Goal: Task Accomplishment & Management: Manage account settings

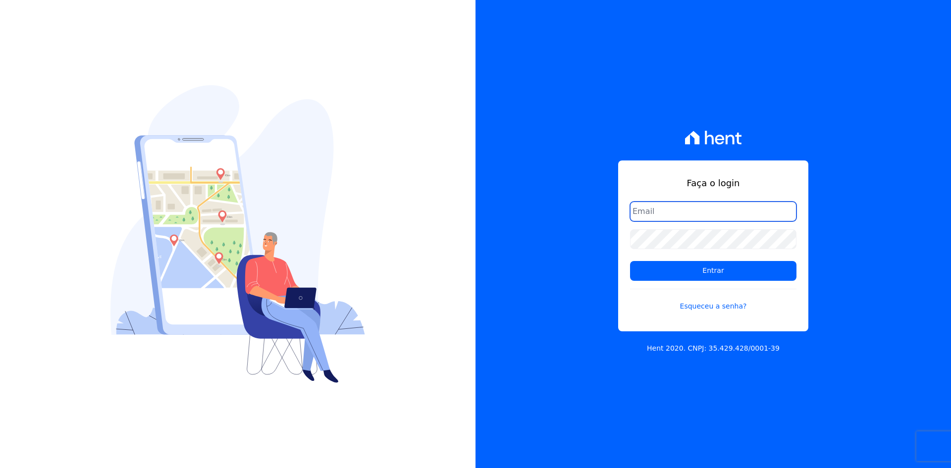
click at [654, 212] on input "email" at bounding box center [713, 212] width 166 height 20
type input "[PERSON_NAME][EMAIL_ADDRESS][DOMAIN_NAME]"
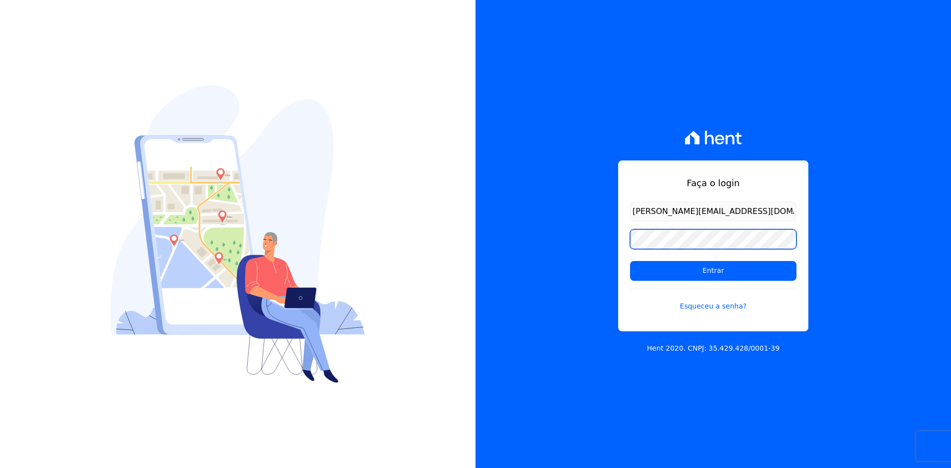
click at [630, 261] on input "Entrar" at bounding box center [713, 271] width 166 height 20
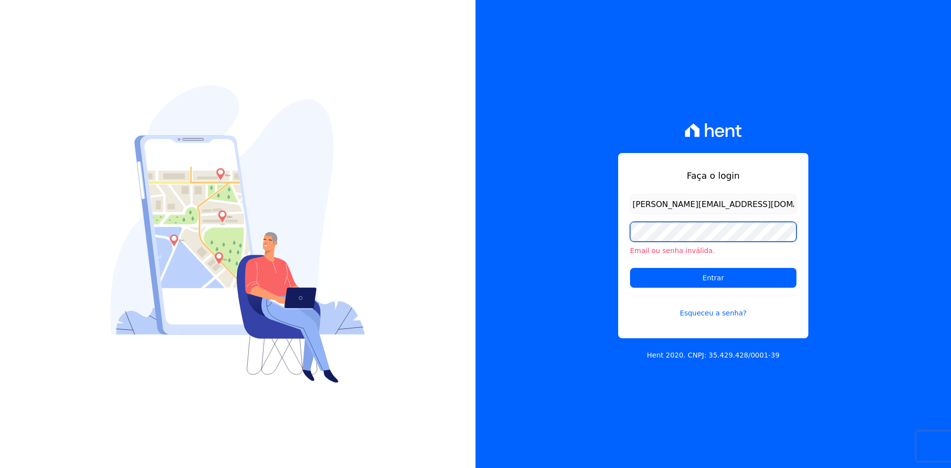
click at [630, 268] on input "Entrar" at bounding box center [713, 278] width 166 height 20
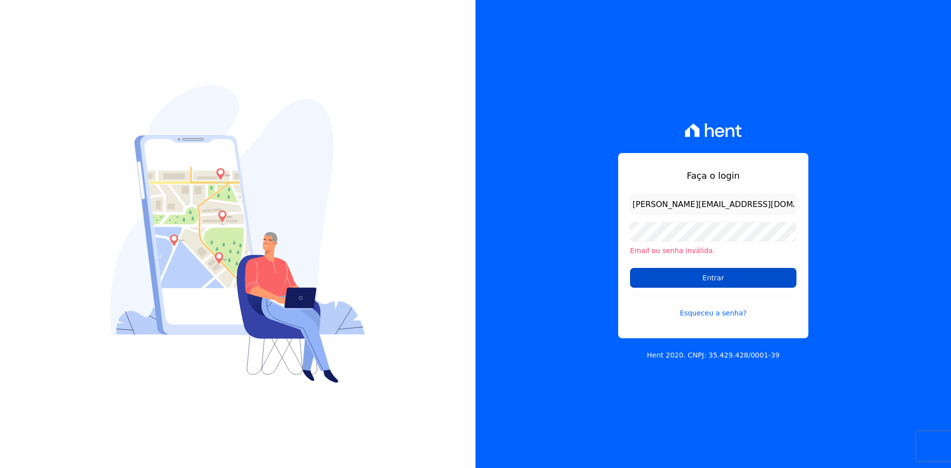
click at [699, 277] on input "Entrar" at bounding box center [713, 278] width 166 height 20
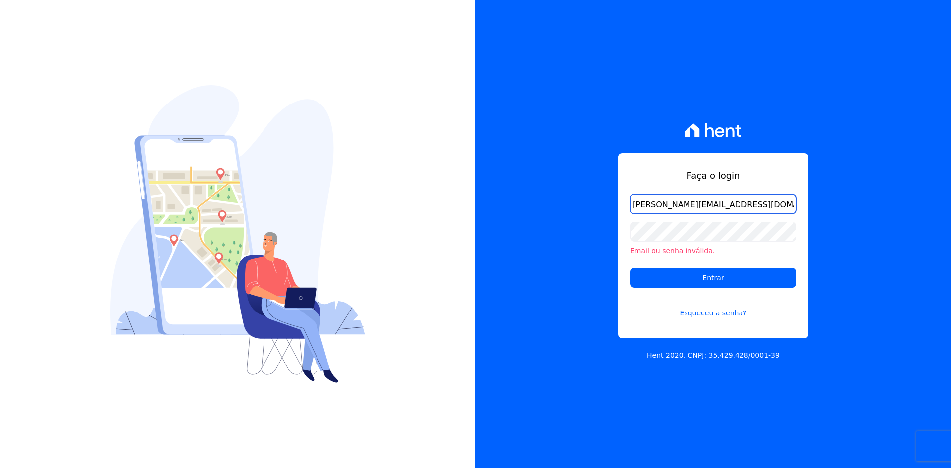
drag, startPoint x: 678, startPoint y: 206, endPoint x: 730, endPoint y: 206, distance: 52.0
click at [730, 206] on input "[PERSON_NAME][EMAIL_ADDRESS][DOMAIN_NAME]" at bounding box center [713, 204] width 166 height 20
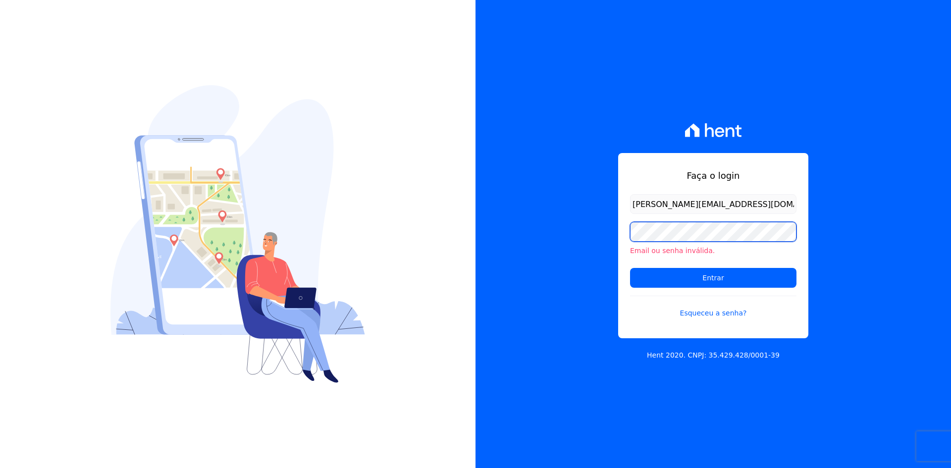
click at [630, 268] on input "Entrar" at bounding box center [713, 278] width 166 height 20
click at [687, 215] on form "[EMAIL_ADDRESS][DOMAIN_NAME] Email ou senha inválida. Entrar Esqueceu a senha?" at bounding box center [713, 262] width 166 height 136
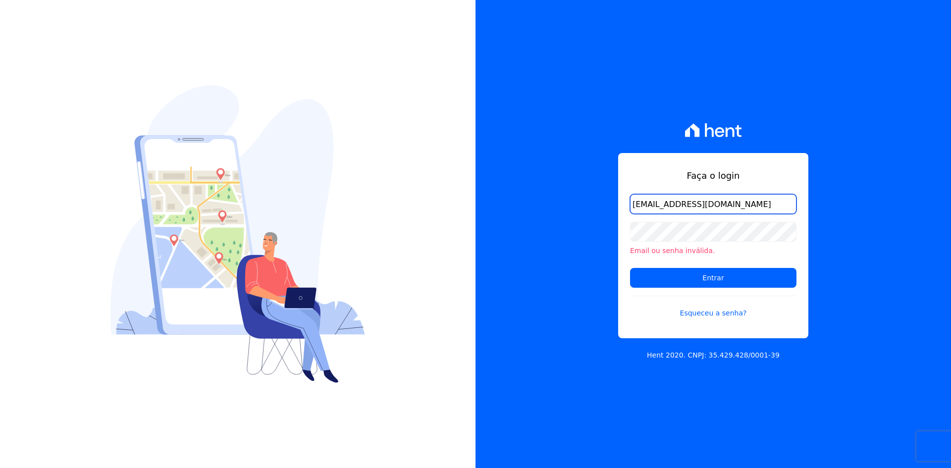
drag, startPoint x: 658, startPoint y: 206, endPoint x: 667, endPoint y: 207, distance: 9.5
click at [667, 207] on input "[EMAIL_ADDRESS][DOMAIN_NAME]" at bounding box center [713, 204] width 166 height 20
type input "[EMAIL_ADDRESS][DOMAIN_NAME]"
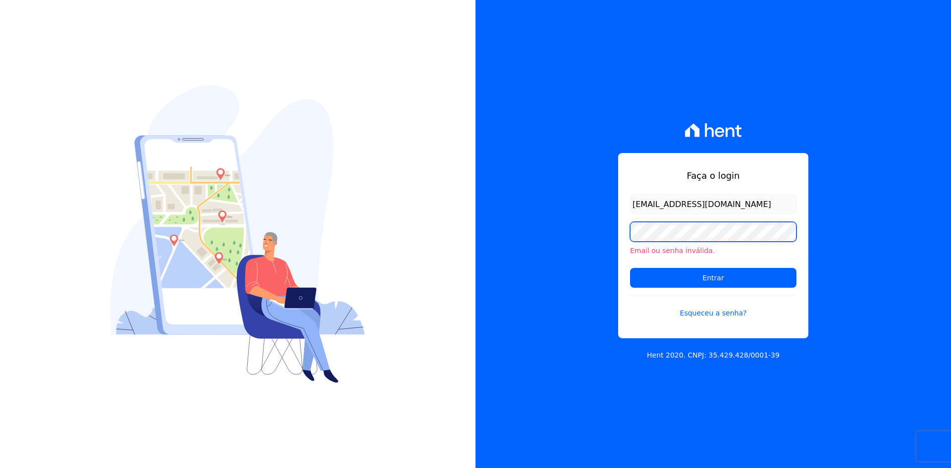
click at [630, 268] on input "Entrar" at bounding box center [713, 278] width 166 height 20
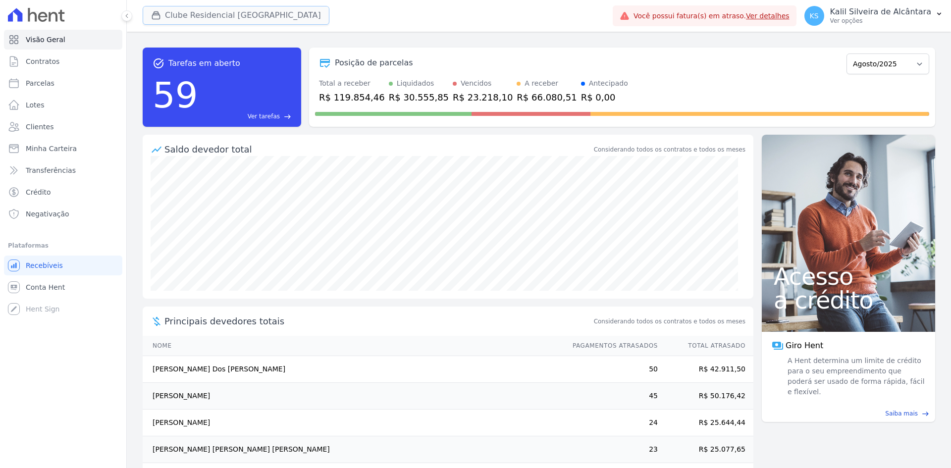
click at [188, 12] on button "Clube Residencial [GEOGRAPHIC_DATA]" at bounding box center [236, 15] width 187 height 19
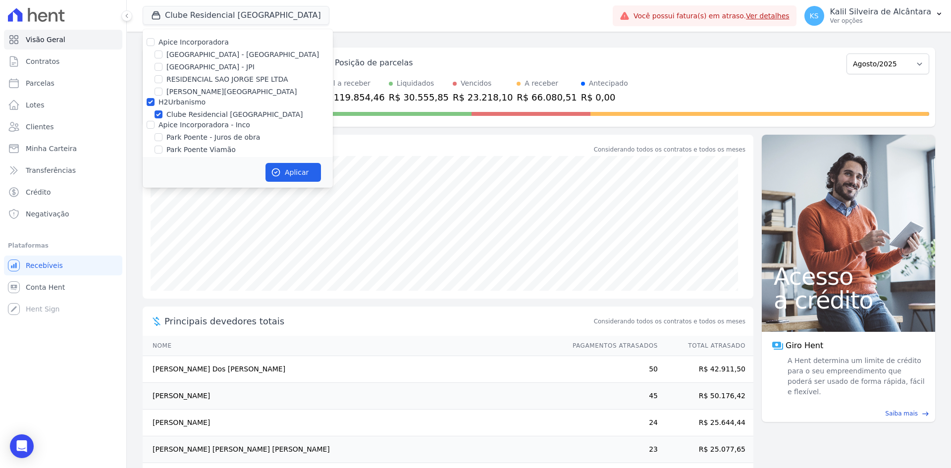
click at [207, 44] on label "Apice Incorporadora" at bounding box center [194, 42] width 70 height 8
click at [155, 44] on input "Apice Incorporadora" at bounding box center [151, 42] width 8 height 8
checkbox input "true"
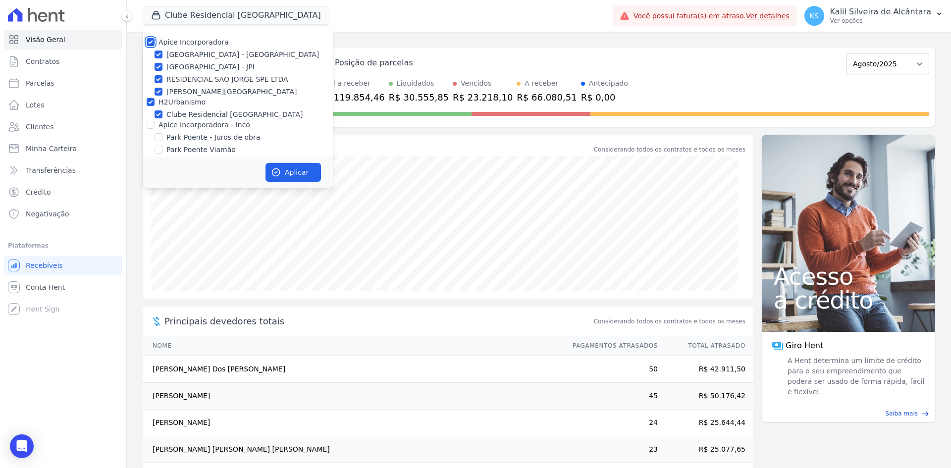
checkbox input "true"
click at [204, 131] on div "Apice Incorporadora [GEOGRAPHIC_DATA] - [GEOGRAPHIC_DATA] [GEOGRAPHIC_DATA] - J…" at bounding box center [238, 102] width 190 height 146
click at [228, 132] on label "Park Poente - Juros de obra" at bounding box center [213, 137] width 94 height 10
click at [163, 133] on input "Park Poente - Juros de obra" at bounding box center [159, 137] width 8 height 8
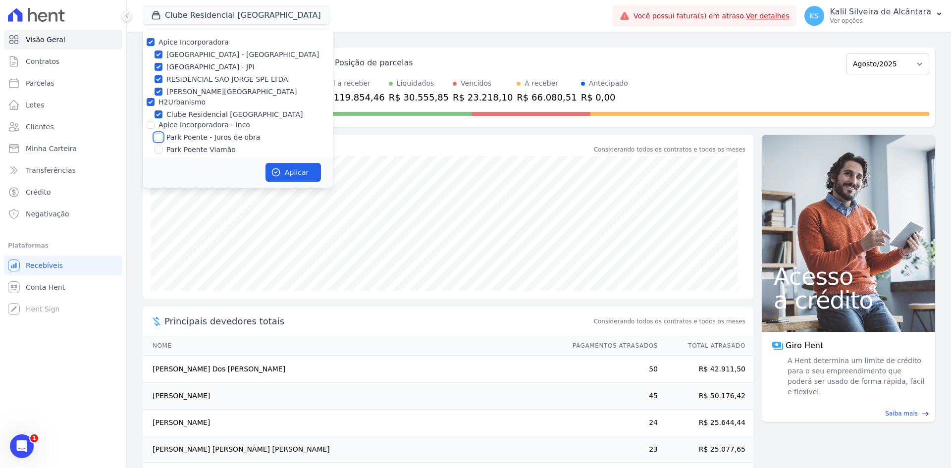
checkbox input "true"
click at [231, 128] on label "Apice Incorporadora - Inco" at bounding box center [205, 125] width 92 height 8
click at [155, 128] on input "Apice Incorporadora - Inco" at bounding box center [151, 125] width 8 height 8
checkbox input "true"
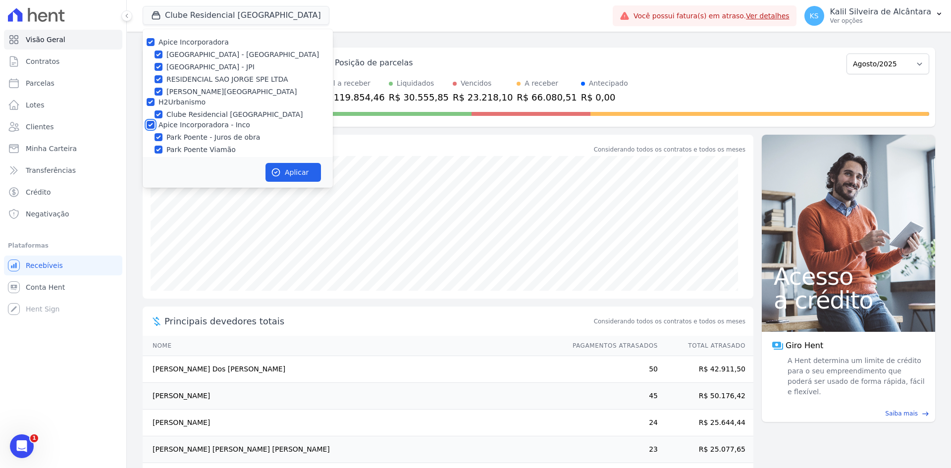
checkbox input "true"
click at [262, 167] on div "Aplicar" at bounding box center [238, 172] width 190 height 31
click at [283, 173] on button "Aplicar" at bounding box center [293, 172] width 55 height 19
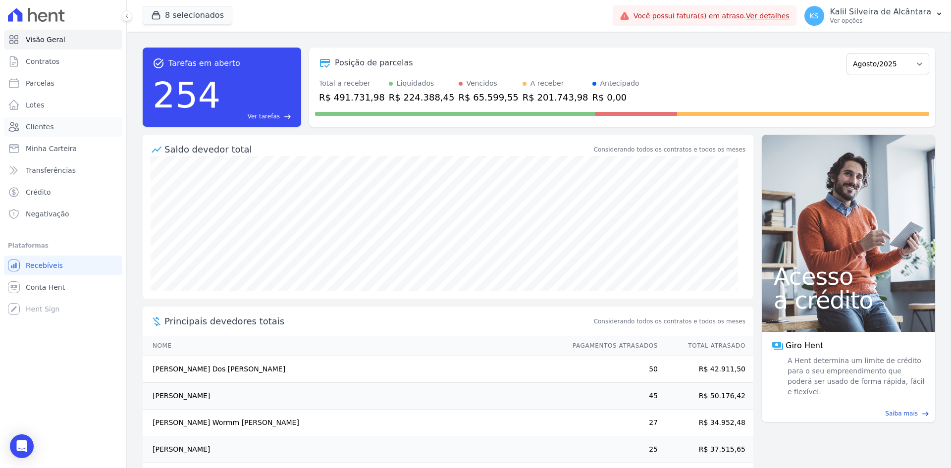
click at [51, 123] on span "Clientes" at bounding box center [40, 127] width 28 height 10
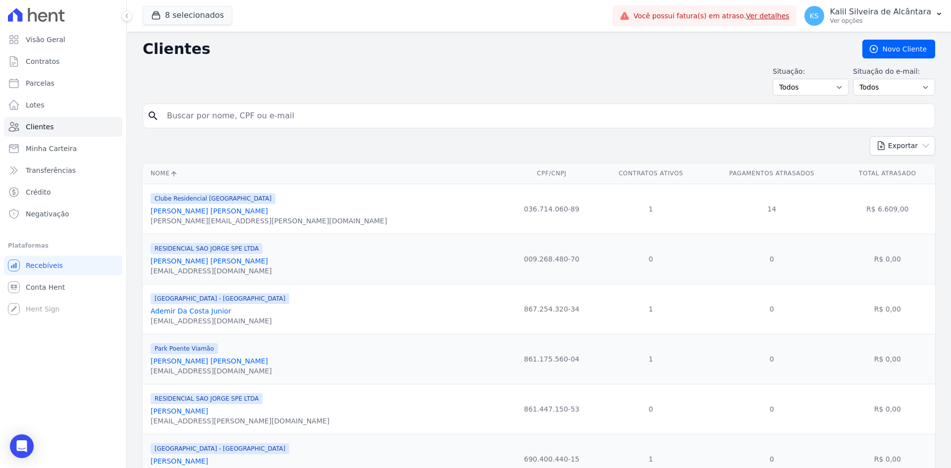
click at [277, 113] on input "search" at bounding box center [546, 116] width 770 height 20
type input "cintia"
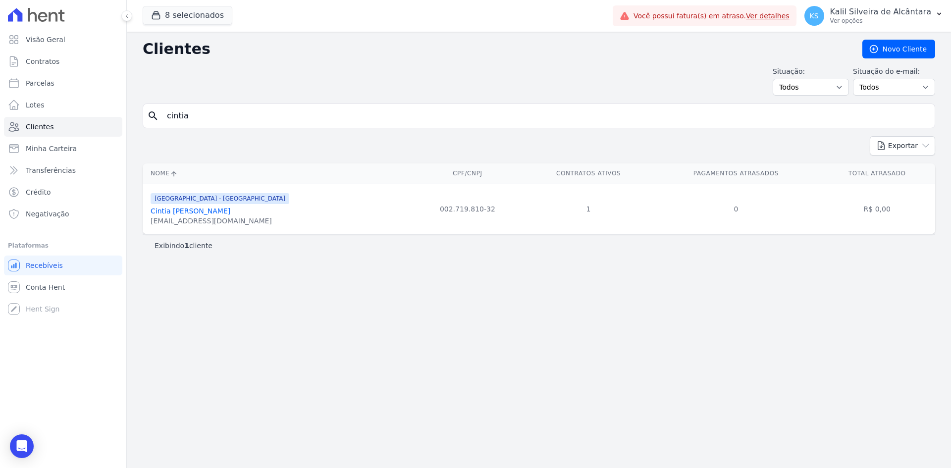
click at [223, 213] on link "Cintia Cristina Alves Rodrigues" at bounding box center [191, 211] width 80 height 8
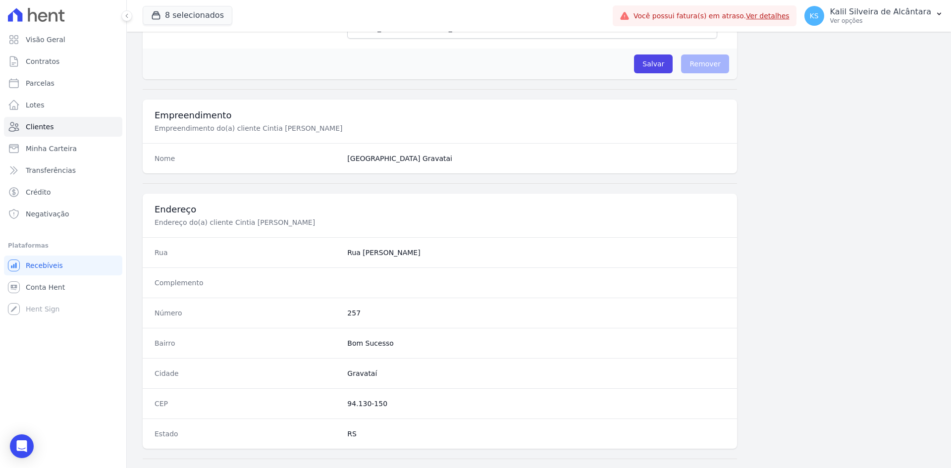
scroll to position [459, 0]
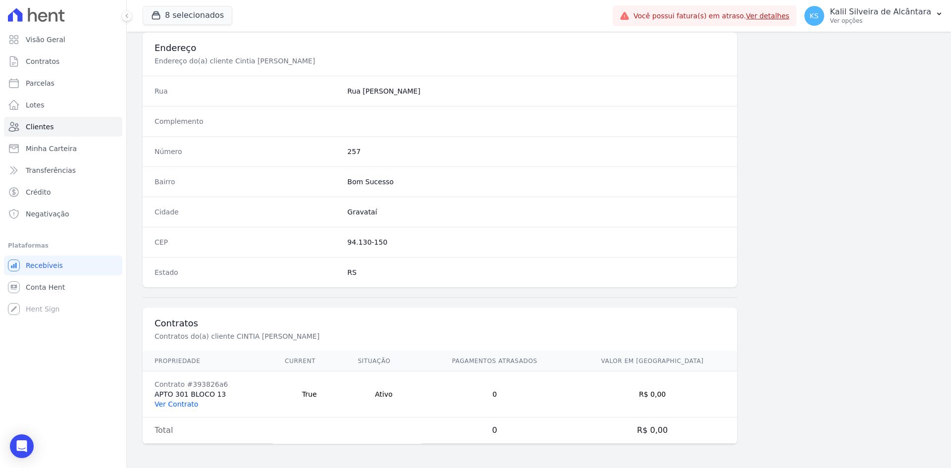
click at [184, 406] on link "Ver Contrato" at bounding box center [177, 404] width 44 height 8
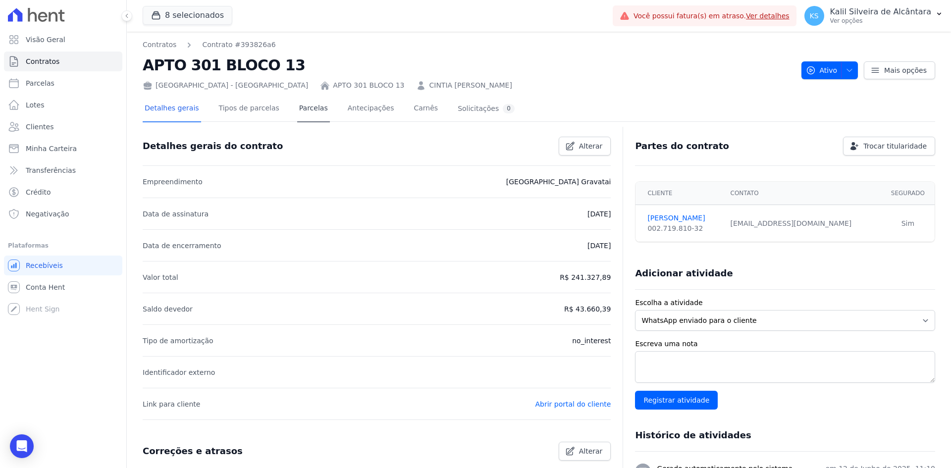
click at [314, 115] on div "Detalhes gerais Tipos de parcelas Parcelas Antecipações Carnês Solicitações 0" at bounding box center [330, 109] width 374 height 26
click at [311, 113] on link "Parcelas" at bounding box center [313, 109] width 33 height 26
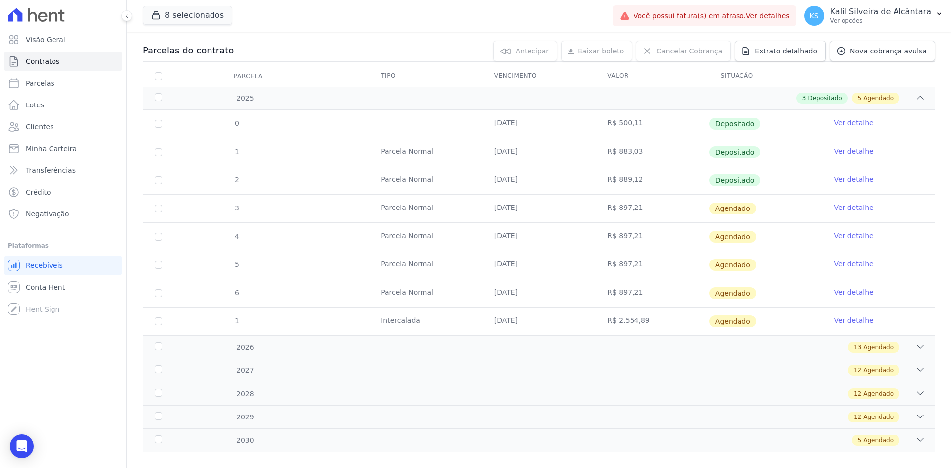
scroll to position [112, 0]
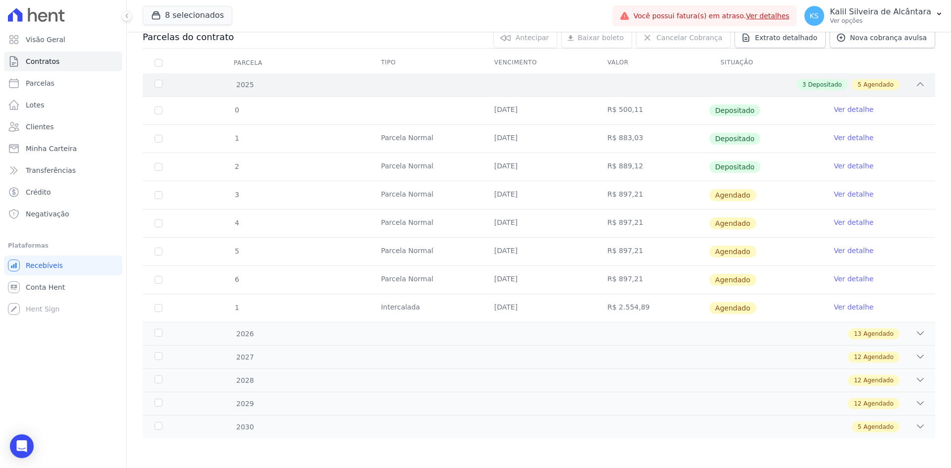
click at [799, 86] on div "3 Depositado" at bounding box center [823, 84] width 52 height 11
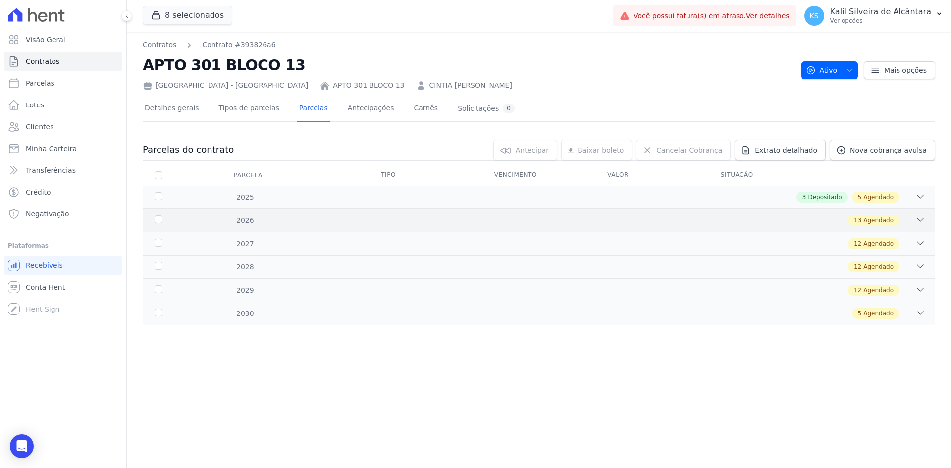
click at [864, 230] on div "2026 13 Agendado" at bounding box center [539, 220] width 793 height 23
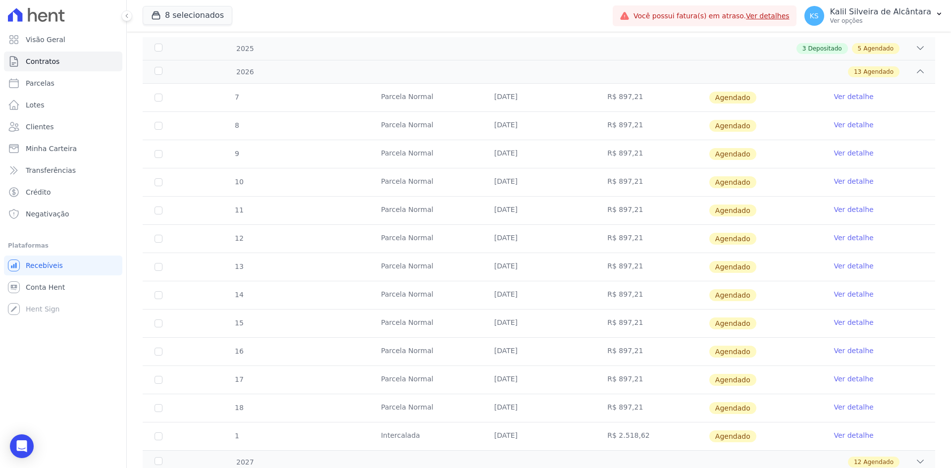
scroll to position [254, 0]
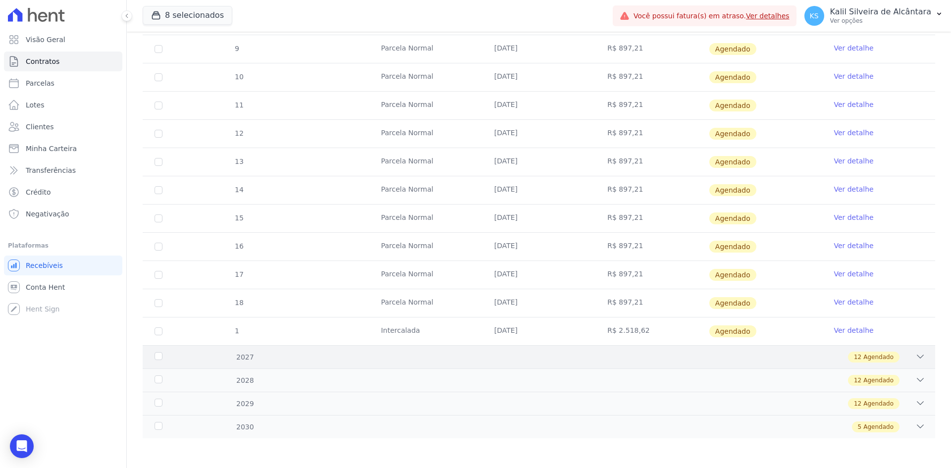
click at [727, 354] on div "12 Agendado" at bounding box center [577, 357] width 695 height 11
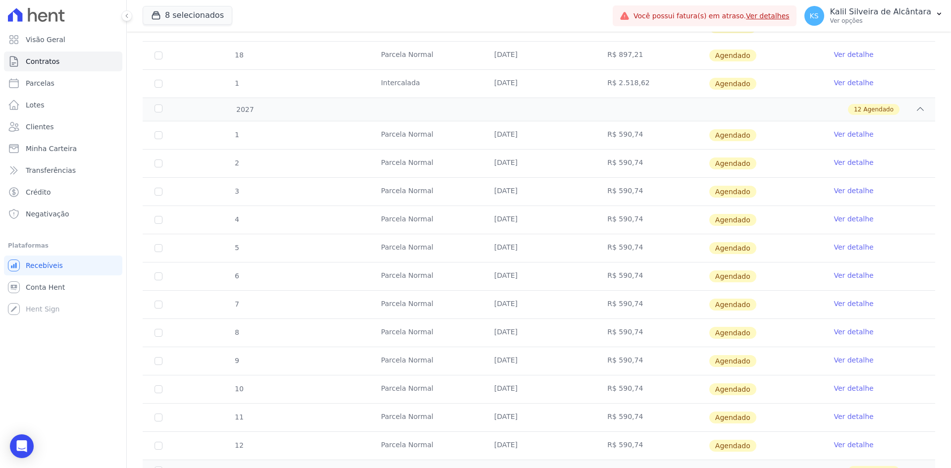
scroll to position [593, 0]
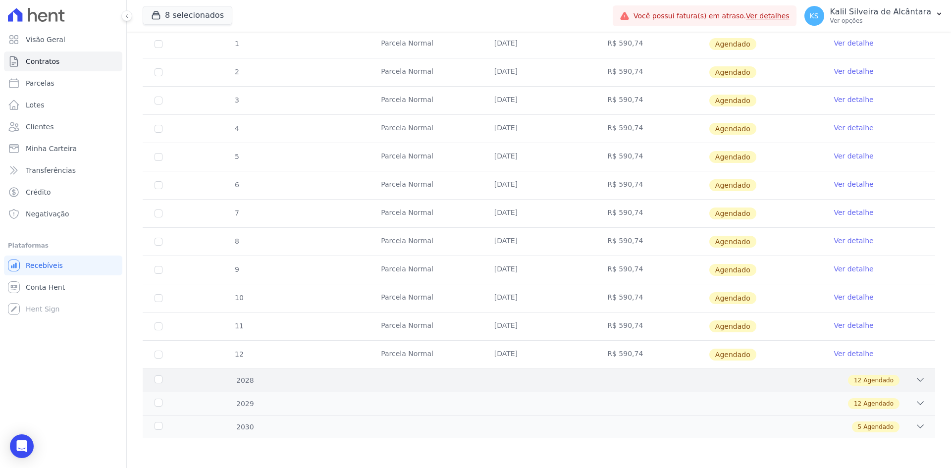
click at [716, 381] on div "12 Agendado" at bounding box center [577, 380] width 695 height 11
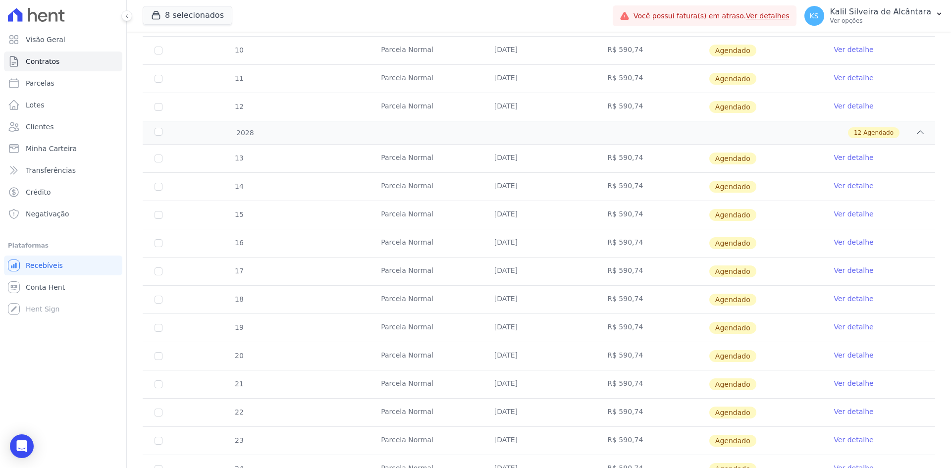
scroll to position [932, 0]
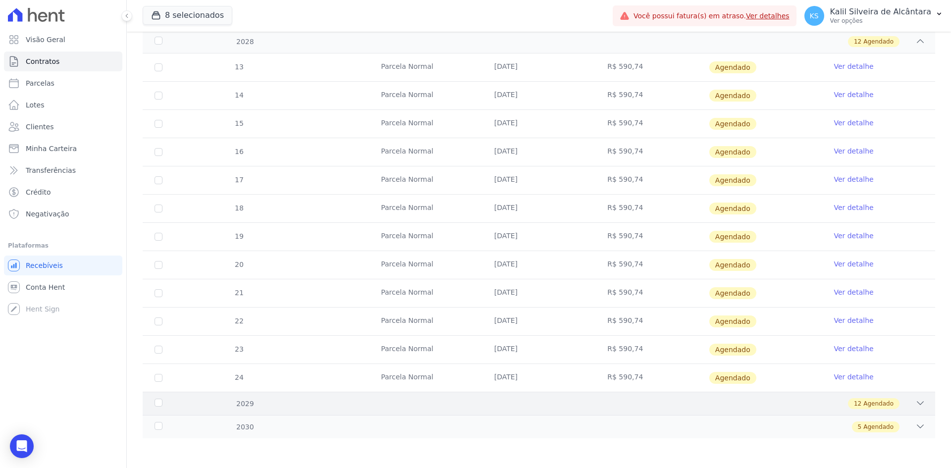
click at [729, 407] on div "12 Agendado" at bounding box center [577, 403] width 695 height 11
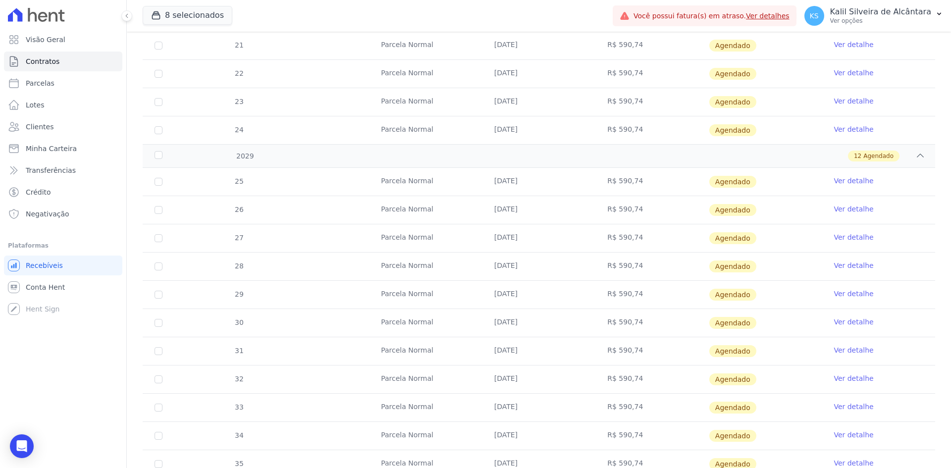
scroll to position [1270, 0]
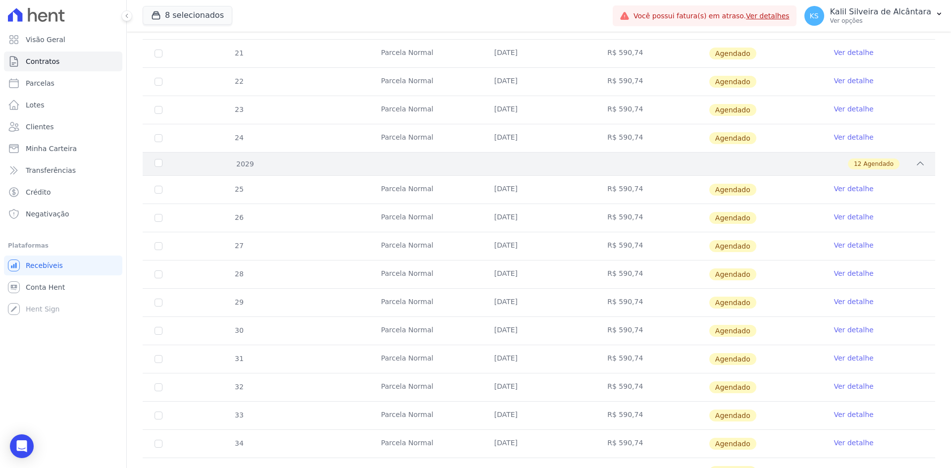
click at [623, 157] on div "2029 12 Agendado" at bounding box center [539, 163] width 793 height 23
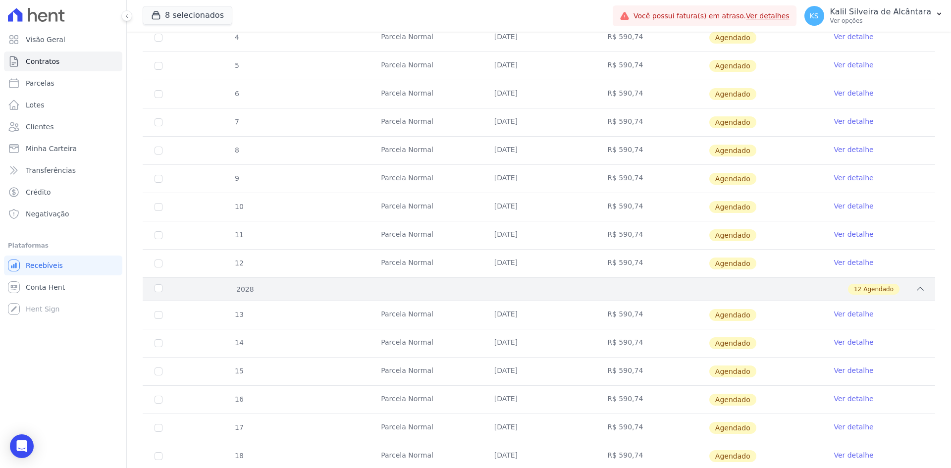
click at [662, 288] on div "12 Agendado" at bounding box center [577, 289] width 695 height 11
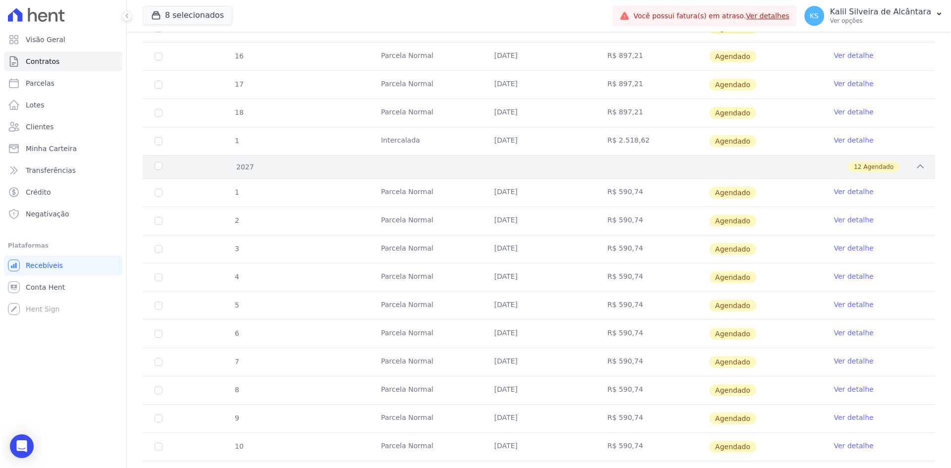
click at [671, 165] on div "12 Agendado" at bounding box center [577, 167] width 695 height 11
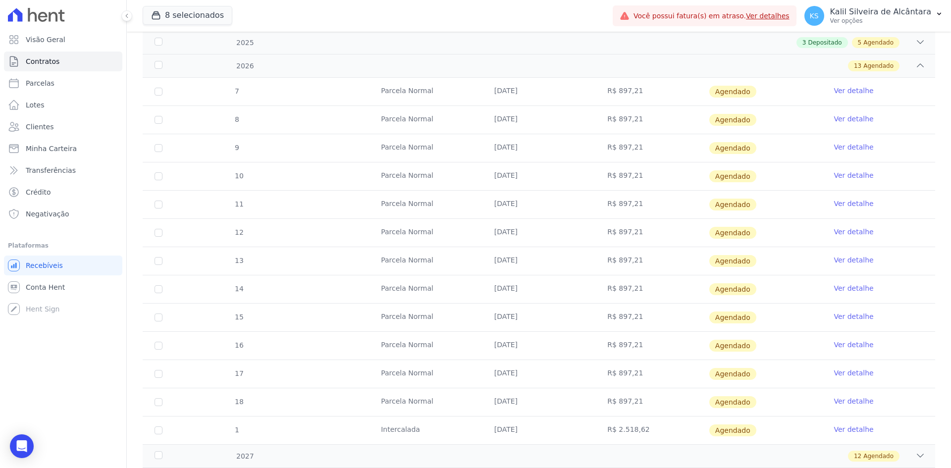
scroll to position [55, 0]
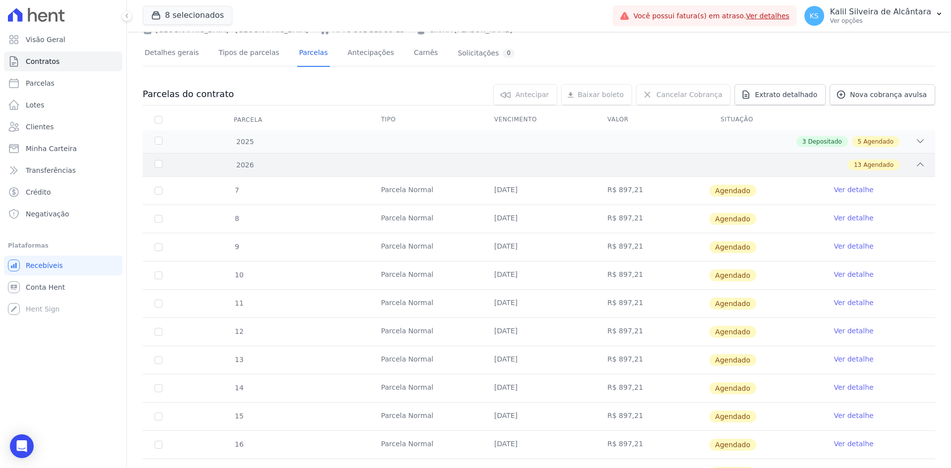
click at [663, 158] on div "2026 13 Agendado" at bounding box center [539, 164] width 793 height 23
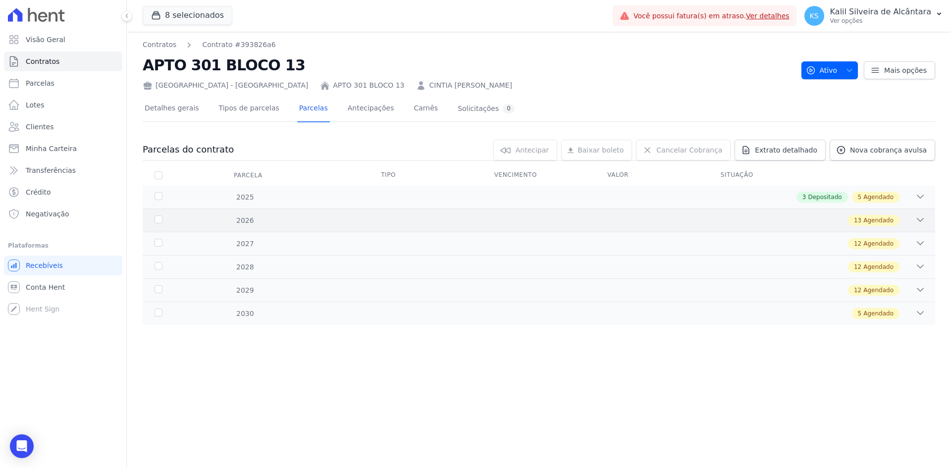
scroll to position [0, 0]
